Goal: Task Accomplishment & Management: Manage account settings

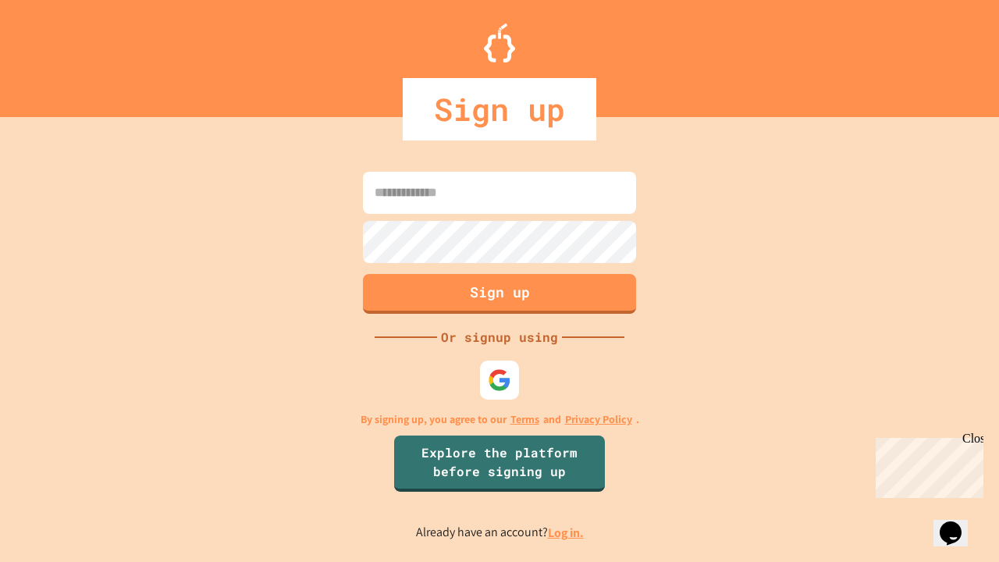
click at [567, 532] on link "Log in." at bounding box center [566, 532] width 36 height 16
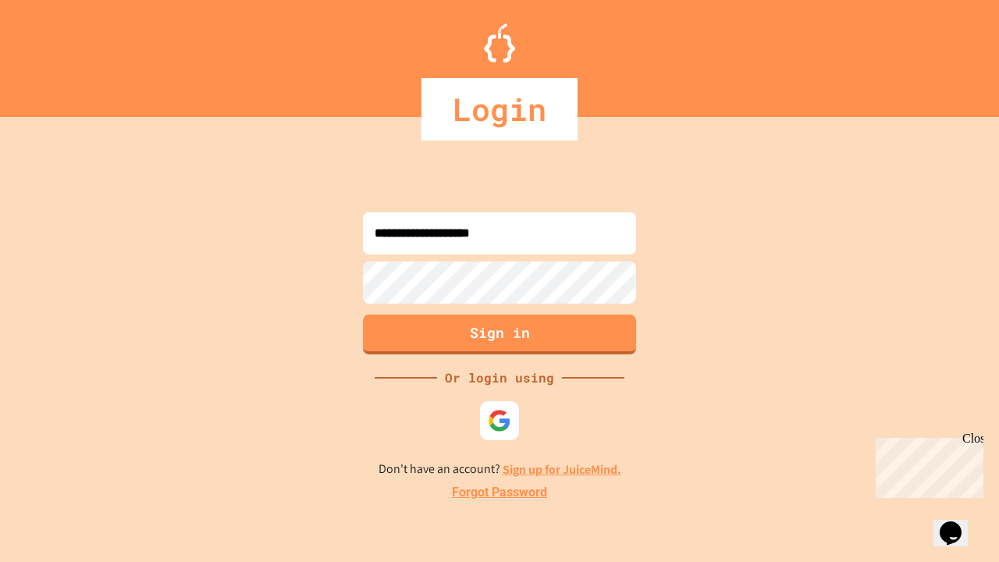
type input "**********"
